Goal: Information Seeking & Learning: Learn about a topic

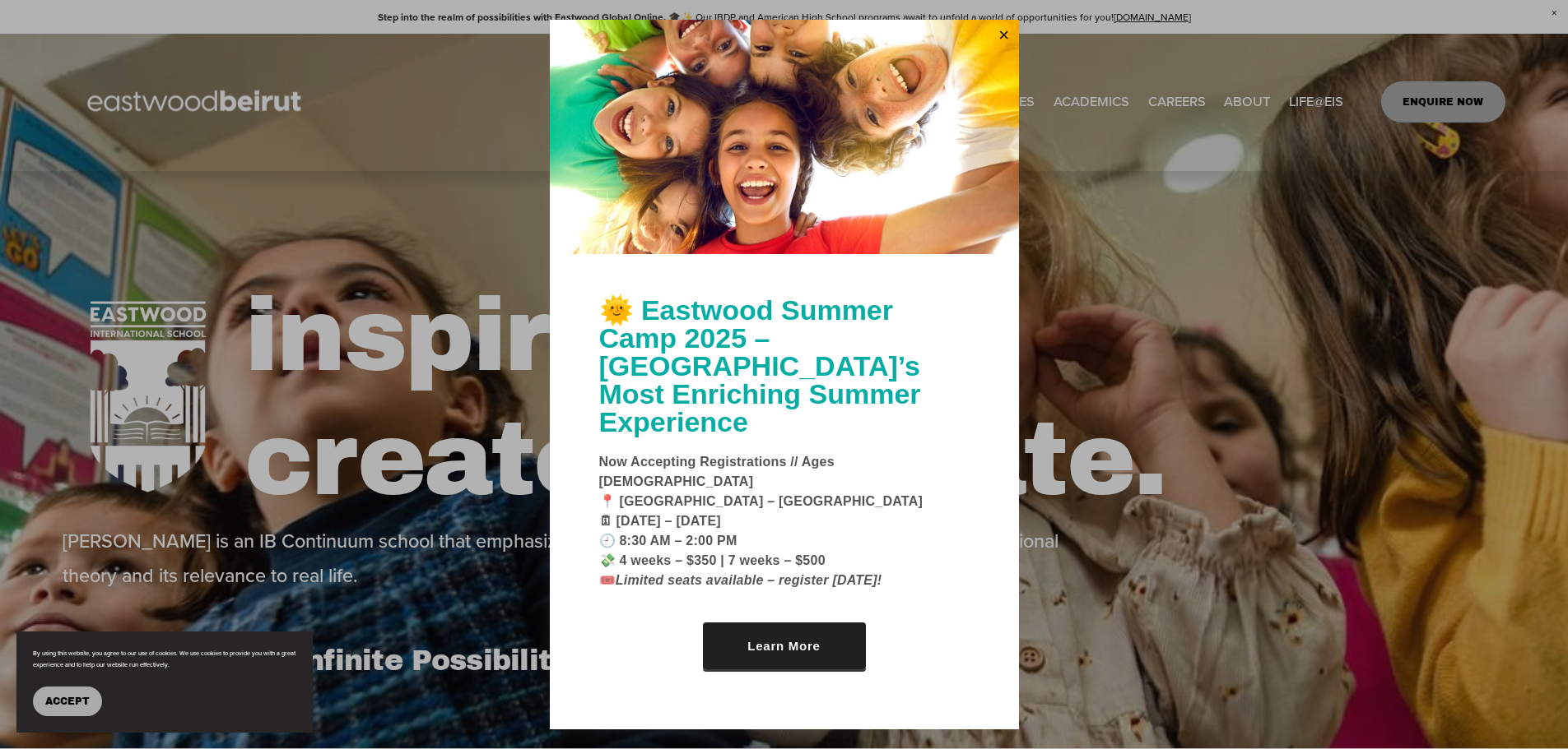
click at [771, 623] on link "Learn More" at bounding box center [784, 646] width 163 height 47
click at [999, 49] on link "Close" at bounding box center [1003, 35] width 24 height 26
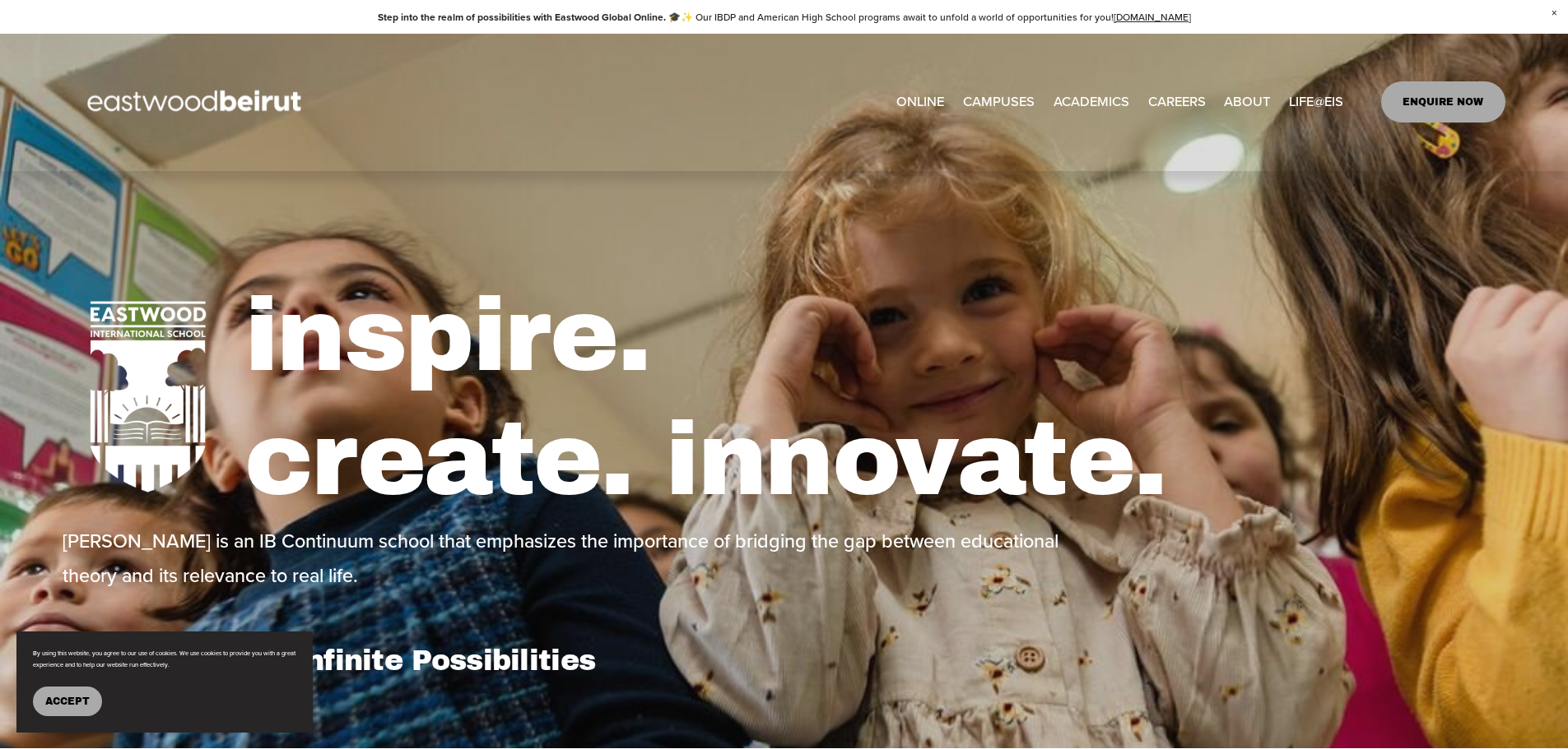
click at [0, 0] on link "[GEOGRAPHIC_DATA] ERBIL" at bounding box center [0, 0] width 0 height 0
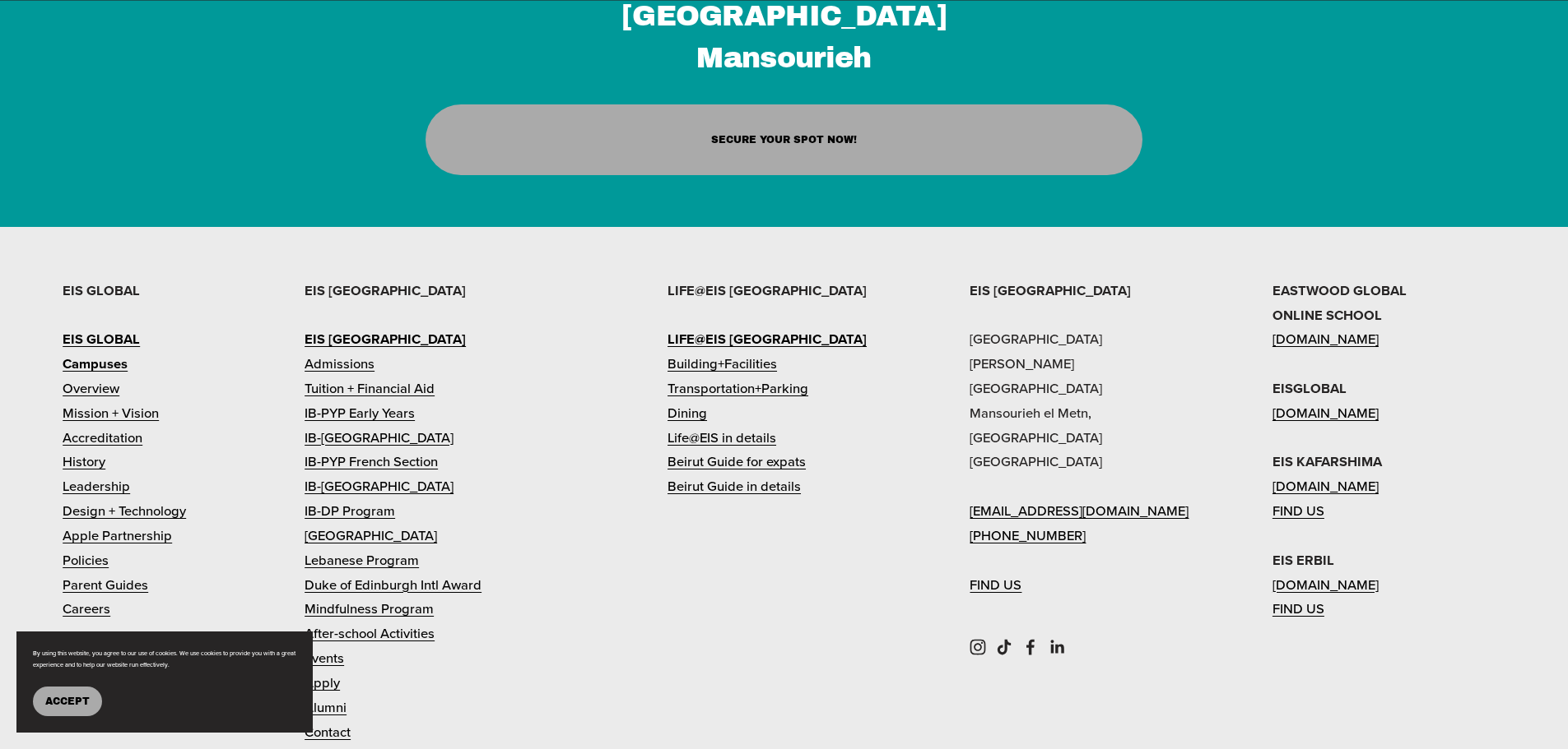
scroll to position [4550, 0]
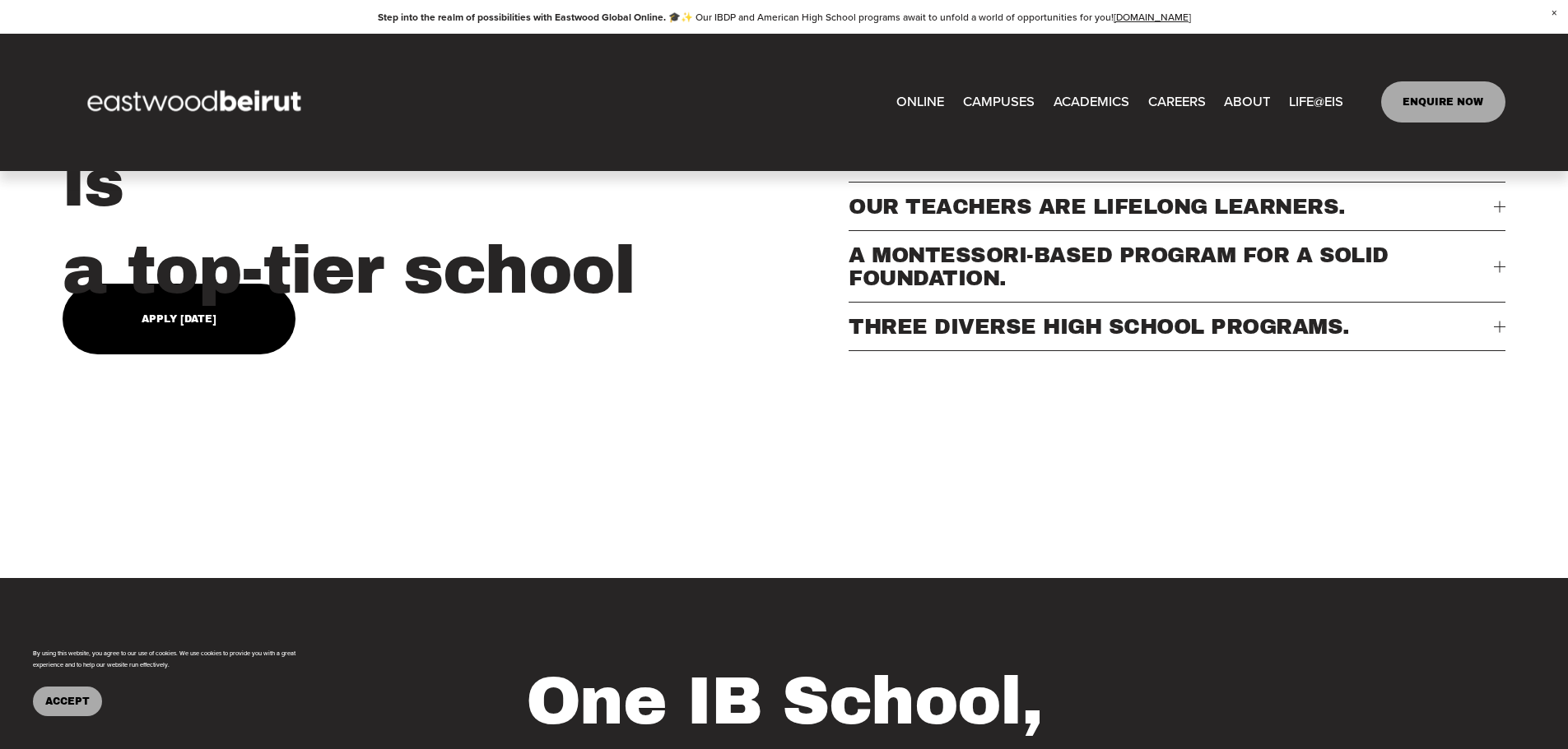
scroll to position [229, 0]
